Goal: Information Seeking & Learning: Learn about a topic

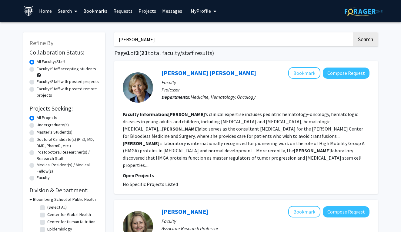
drag, startPoint x: 182, startPoint y: 36, endPoint x: 12, endPoint y: 18, distance: 171.4
type input "oncology"
click at [353, 32] on button "Search" at bounding box center [365, 39] width 25 height 14
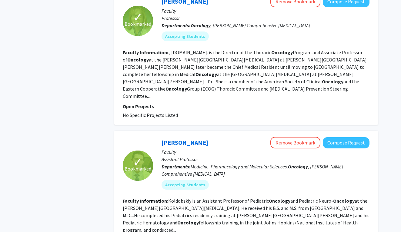
scroll to position [1352, 0]
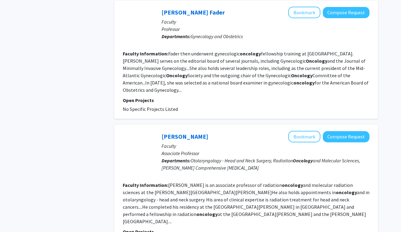
scroll to position [1075, 0]
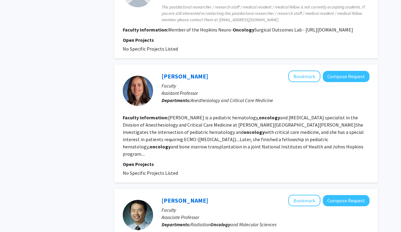
scroll to position [640, 0]
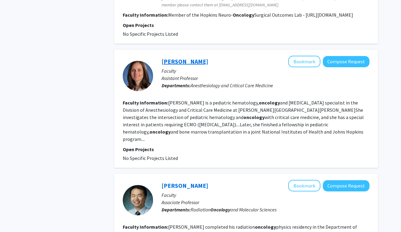
click at [167, 58] on link "[PERSON_NAME]" at bounding box center [185, 62] width 47 height 8
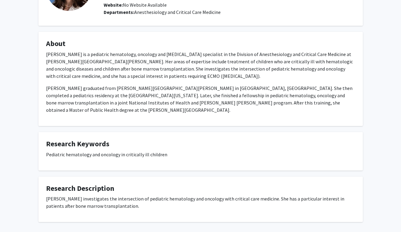
scroll to position [89, 0]
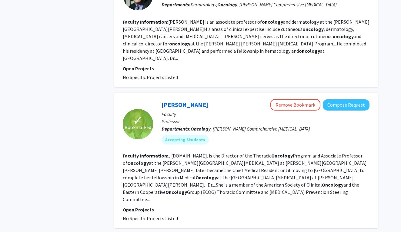
scroll to position [1086, 0]
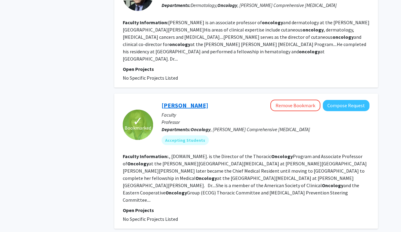
click at [188, 102] on link "[PERSON_NAME]" at bounding box center [185, 106] width 47 height 8
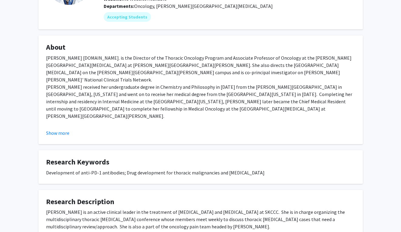
scroll to position [118, 0]
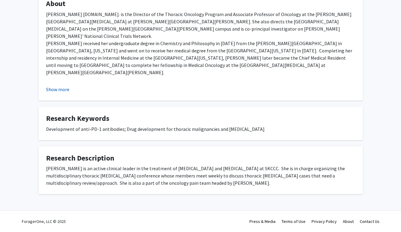
click at [54, 87] on button "Show more" at bounding box center [57, 89] width 23 height 7
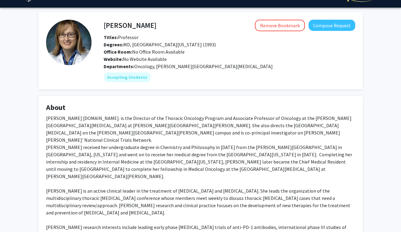
scroll to position [0, 0]
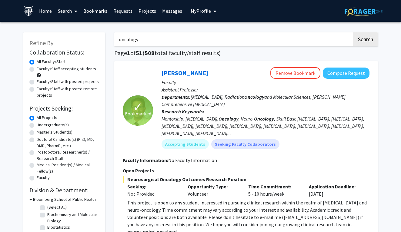
click at [37, 70] on label "Faculty/Staff accepting students" at bounding box center [66, 69] width 59 height 6
click at [37, 70] on input "Faculty/Staff accepting students" at bounding box center [39, 68] width 4 height 4
radio input "true"
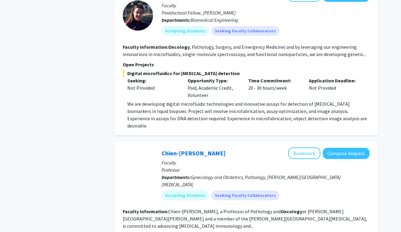
scroll to position [1403, 0]
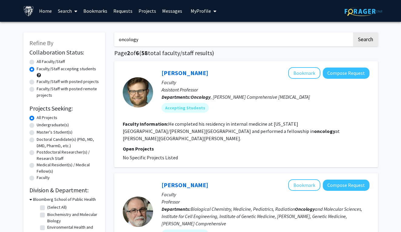
click at [37, 60] on label "All Faculty/Staff" at bounding box center [51, 62] width 28 height 6
click at [37, 60] on input "All Faculty/Staff" at bounding box center [39, 61] width 4 height 4
radio input "true"
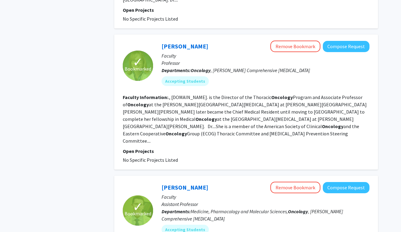
scroll to position [1352, 0]
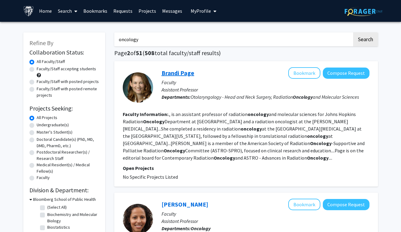
click at [166, 74] on link "Brandi Page" at bounding box center [178, 73] width 33 height 8
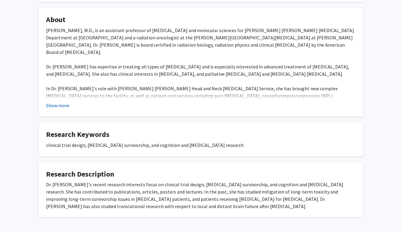
scroll to position [88, 0]
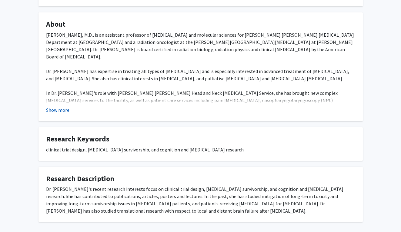
click at [61, 111] on button "Show more" at bounding box center [57, 109] width 23 height 7
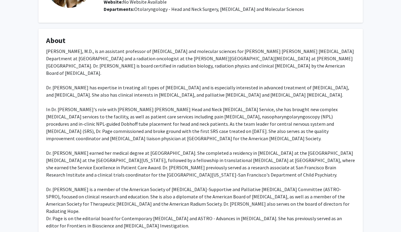
scroll to position [67, 0]
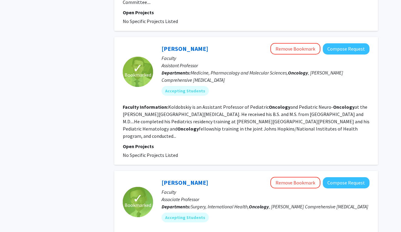
scroll to position [1352, 0]
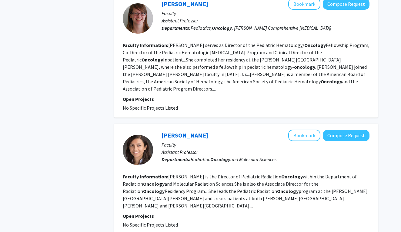
scroll to position [1082, 0]
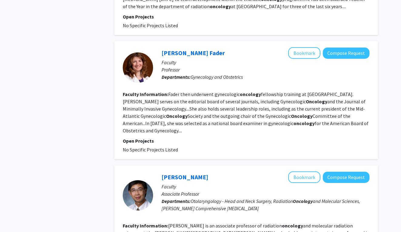
scroll to position [1075, 0]
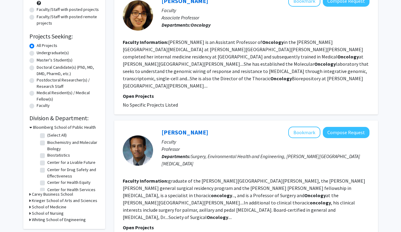
scroll to position [66, 0]
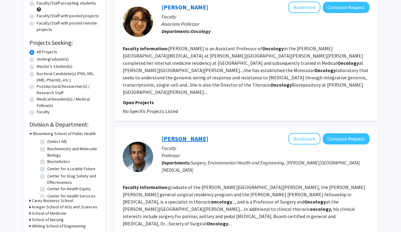
click at [186, 135] on link "[PERSON_NAME]" at bounding box center [185, 139] width 47 height 8
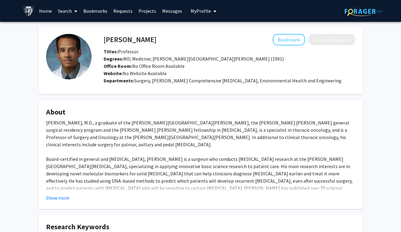
scroll to position [1, 0]
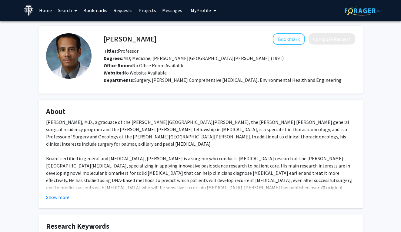
click at [51, 206] on fg-card "About [PERSON_NAME], M.D., a graduate of the [PERSON_NAME][GEOGRAPHIC_DATA][PER…" at bounding box center [200, 154] width 324 height 109
click at [49, 199] on button "Show more" at bounding box center [57, 197] width 23 height 7
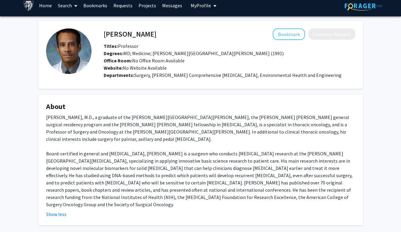
scroll to position [0, 0]
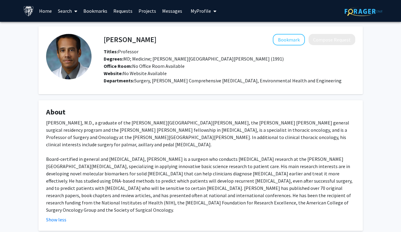
click at [243, 159] on div "[PERSON_NAME], M.D., a graduate of the [PERSON_NAME][GEOGRAPHIC_DATA][PERSON_NA…" at bounding box center [200, 166] width 309 height 95
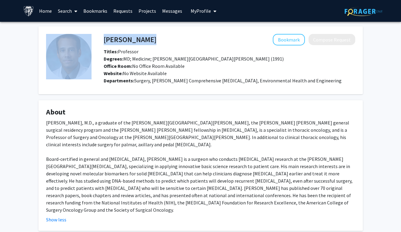
drag, startPoint x: 152, startPoint y: 41, endPoint x: 78, endPoint y: 32, distance: 75.1
click at [78, 32] on fg-card "[PERSON_NAME] Bookmark Compose Request Titles: Professor [PERSON_NAME]: MD; Med…" at bounding box center [200, 60] width 324 height 68
click at [147, 42] on h4 "[PERSON_NAME]" at bounding box center [130, 39] width 53 height 11
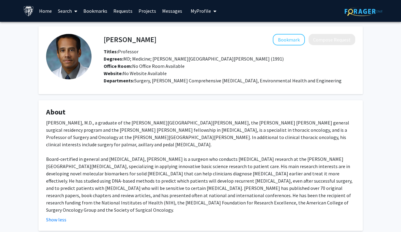
drag, startPoint x: 150, startPoint y: 42, endPoint x: 101, endPoint y: 39, distance: 49.2
click at [101, 39] on div "[PERSON_NAME] Bookmark Compose Request" at bounding box center [229, 40] width 261 height 12
drag, startPoint x: 160, startPoint y: 36, endPoint x: 106, endPoint y: 36, distance: 54.3
click at [106, 36] on div "[PERSON_NAME] Bookmark Compose Request" at bounding box center [229, 40] width 261 height 12
copy h4 "[PERSON_NAME]"
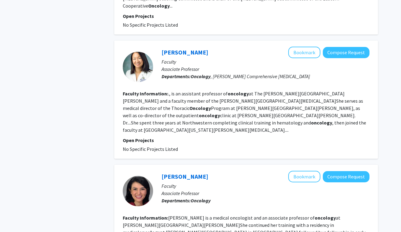
scroll to position [1075, 0]
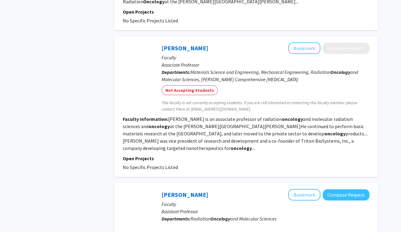
scroll to position [1061, 0]
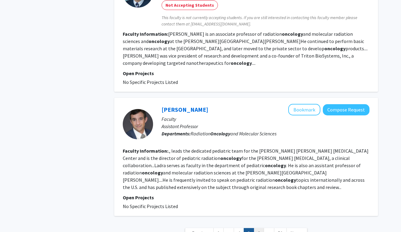
click at [257, 228] on link "6" at bounding box center [259, 233] width 10 height 11
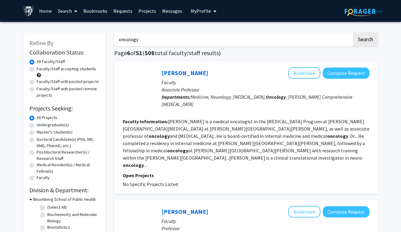
scroll to position [0, 0]
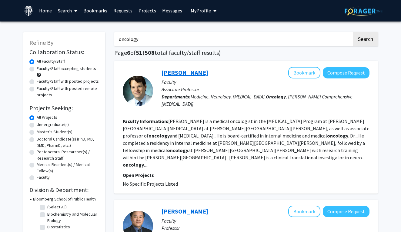
click at [182, 74] on link "[PERSON_NAME]" at bounding box center [185, 73] width 47 height 8
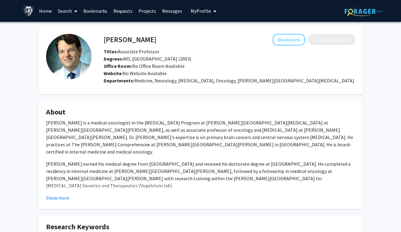
click at [57, 193] on fg-read-more "[PERSON_NAME] is a medical oncologist in the [MEDICAL_DATA] Program at [PERSON_…" at bounding box center [200, 160] width 309 height 82
click at [51, 196] on button "Show more" at bounding box center [57, 197] width 23 height 7
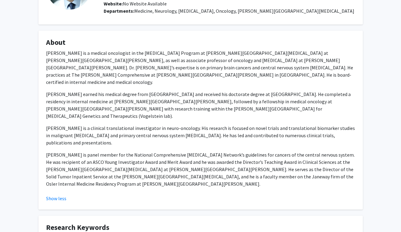
scroll to position [96, 0]
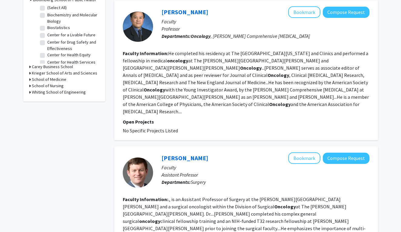
scroll to position [268, 0]
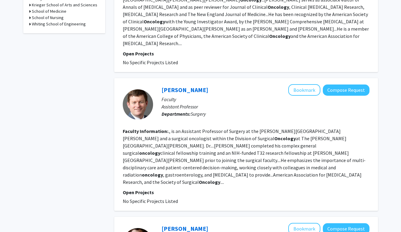
click at [155, 128] on b "Faculty Information:" at bounding box center [145, 131] width 45 height 6
click at [152, 130] on fg-read-more "., is an Assistant Professor of Surgery at the [PERSON_NAME][GEOGRAPHIC_DATA][P…" at bounding box center [244, 156] width 243 height 57
click at [170, 86] on link "[PERSON_NAME]" at bounding box center [185, 90] width 47 height 8
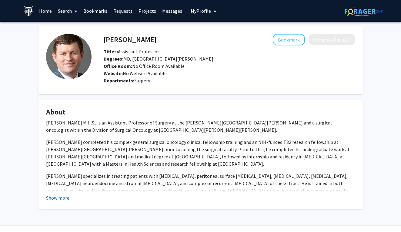
click at [55, 201] on button "Show more" at bounding box center [57, 197] width 23 height 7
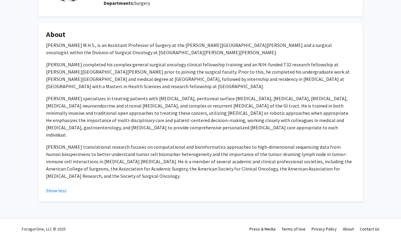
scroll to position [78, 0]
drag, startPoint x: 106, startPoint y: 171, endPoint x: 39, endPoint y: 39, distance: 147.2
click at [39, 39] on fg-card "About [PERSON_NAME] M.H.S., is an Assistant Professor of Surgery at the [PERSON…" at bounding box center [200, 111] width 324 height 179
copy fg-card "[PERSON_NAME] M.H.S., is an Assistant Professor of Surgery at the [PERSON_NAME]…"
click at [238, 192] on fg-card "About [PERSON_NAME] M.H.S., is an Assistant Professor of Surgery at the [PERSON…" at bounding box center [200, 111] width 324 height 179
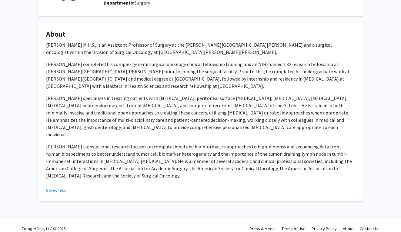
scroll to position [0, 0]
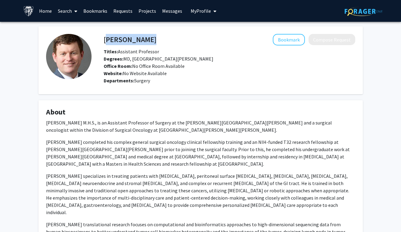
drag, startPoint x: 162, startPoint y: 42, endPoint x: 105, endPoint y: 42, distance: 57.6
click at [105, 42] on div "[PERSON_NAME] Bookmark Compose Request" at bounding box center [229, 40] width 261 height 12
copy h4 "[PERSON_NAME]"
click at [204, 140] on p "[PERSON_NAME] completed his complex general surgical oncology clinical fellowsh…" at bounding box center [200, 153] width 309 height 29
